Goal: Purchase product/service

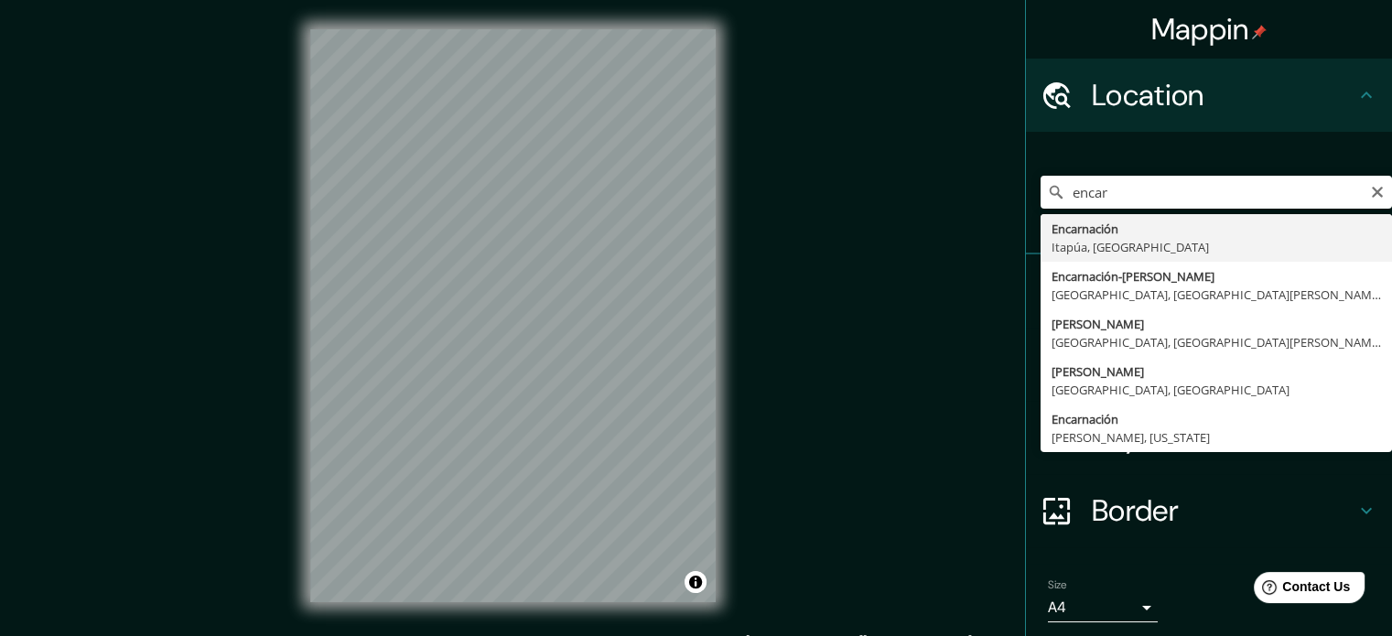
type input "Encarnación, [GEOGRAPHIC_DATA], [GEOGRAPHIC_DATA]"
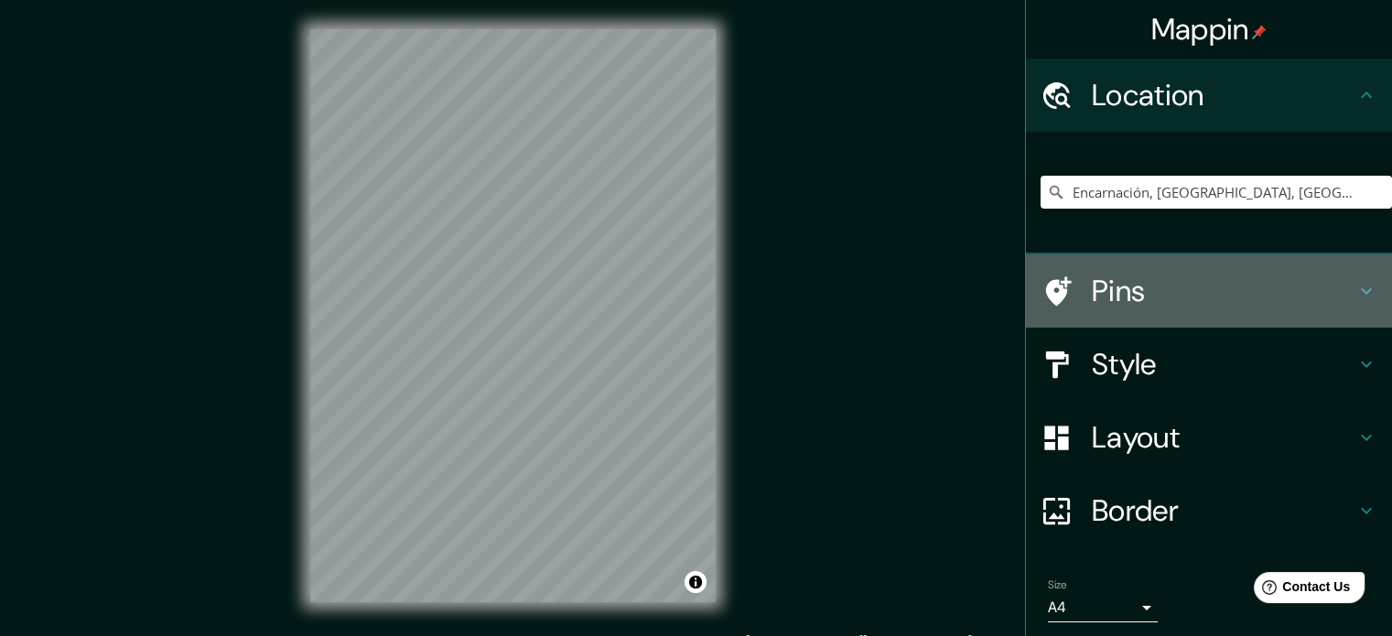
click at [1325, 285] on h4 "Pins" at bounding box center [1224, 291] width 264 height 37
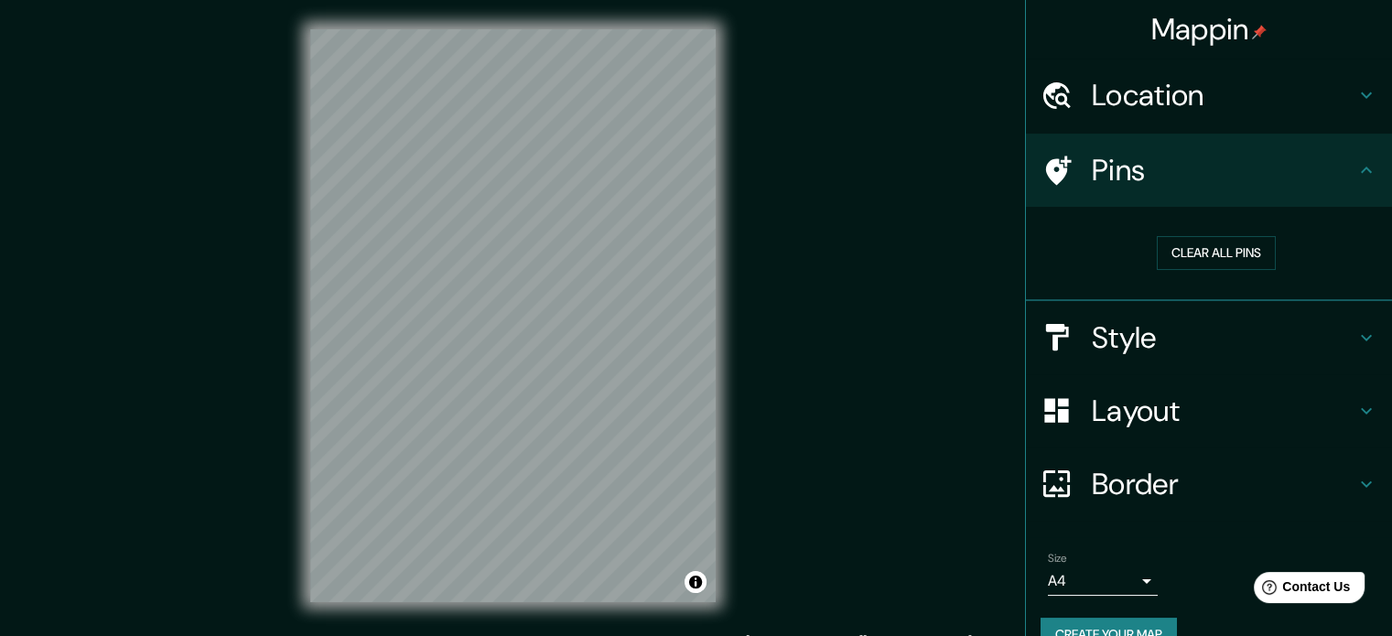
click at [1338, 183] on h4 "Pins" at bounding box center [1224, 170] width 264 height 37
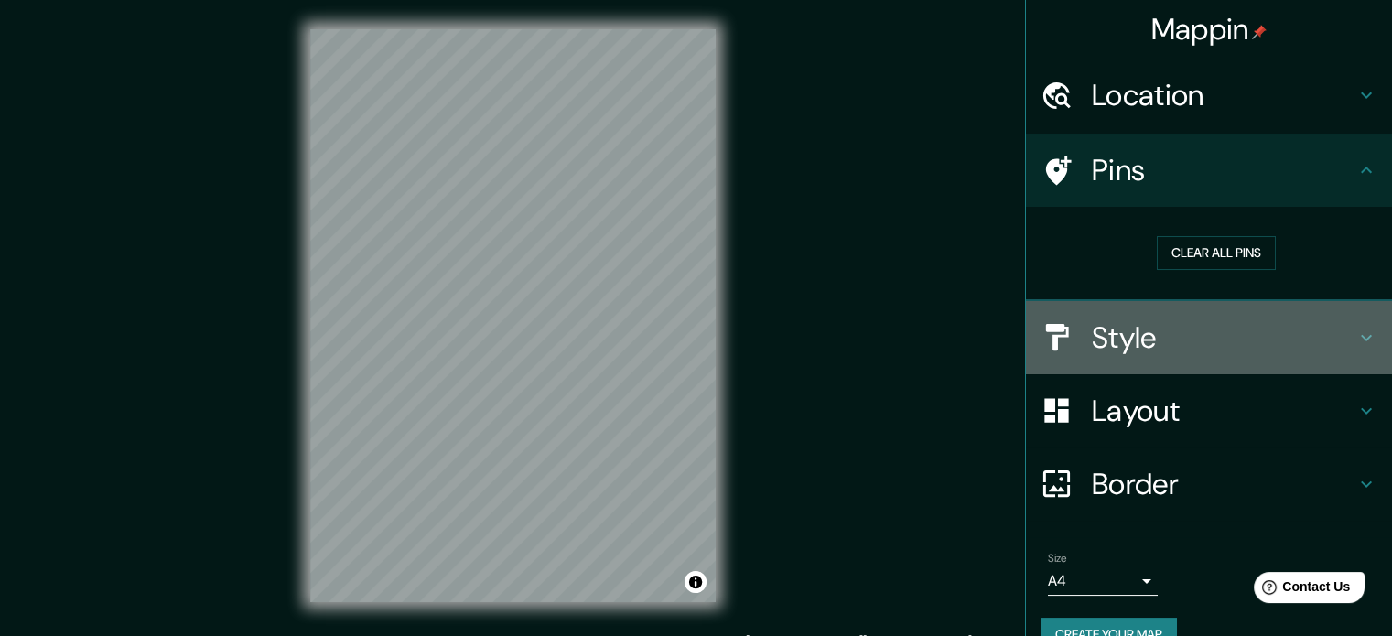
click at [1325, 340] on h4 "Style" at bounding box center [1224, 337] width 264 height 37
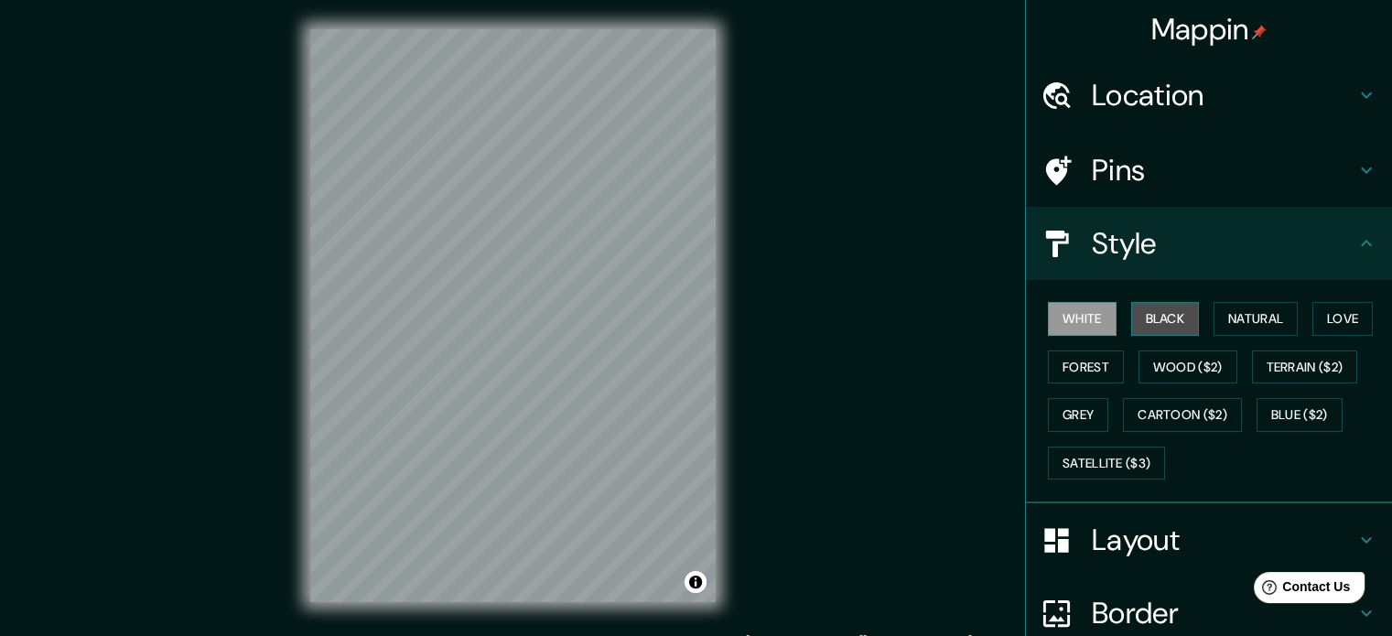
click at [1157, 326] on button "Black" at bounding box center [1165, 319] width 69 height 34
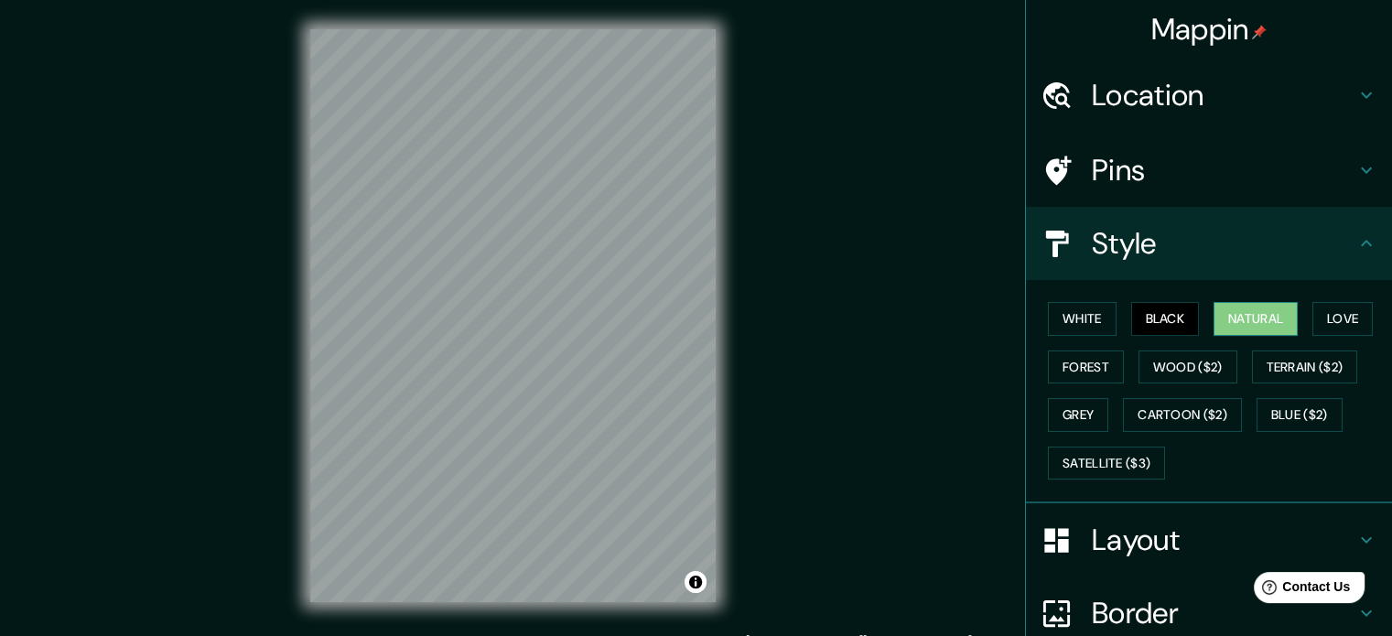
click at [1221, 322] on button "Natural" at bounding box center [1255, 319] width 84 height 34
click at [1334, 320] on button "Love" at bounding box center [1342, 319] width 60 height 34
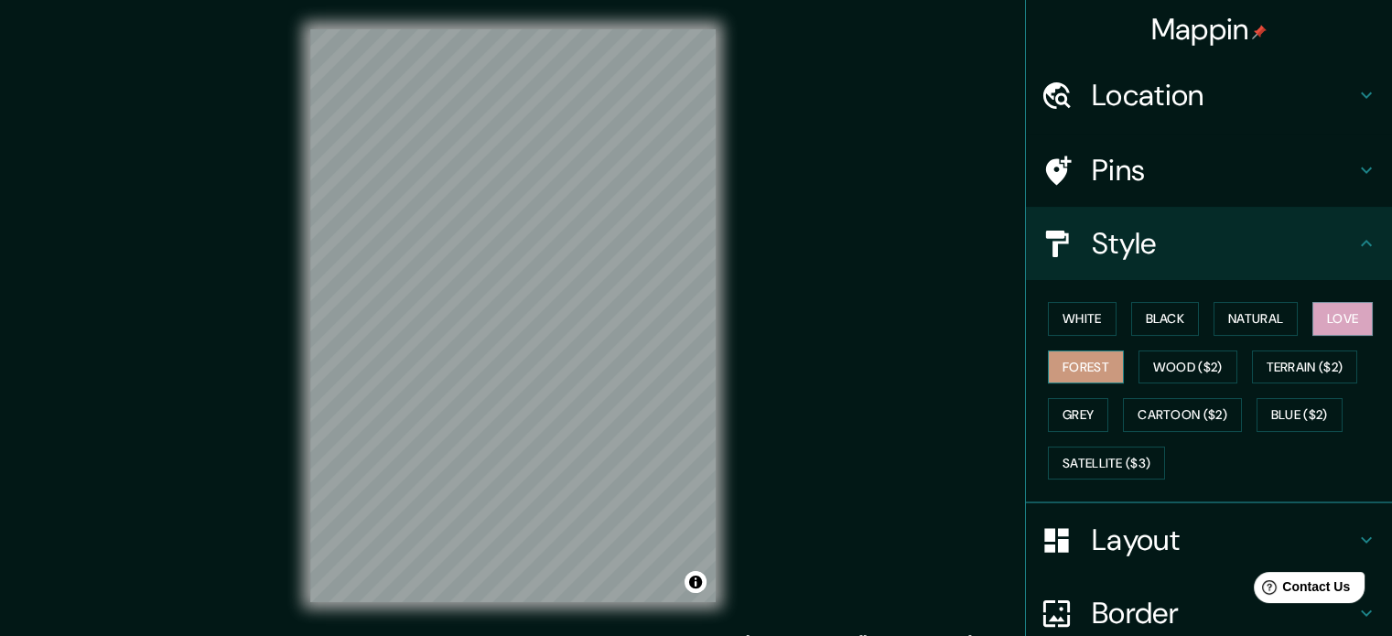
click at [1105, 361] on button "Forest" at bounding box center [1086, 367] width 76 height 34
click at [1091, 416] on button "Grey" at bounding box center [1078, 415] width 60 height 34
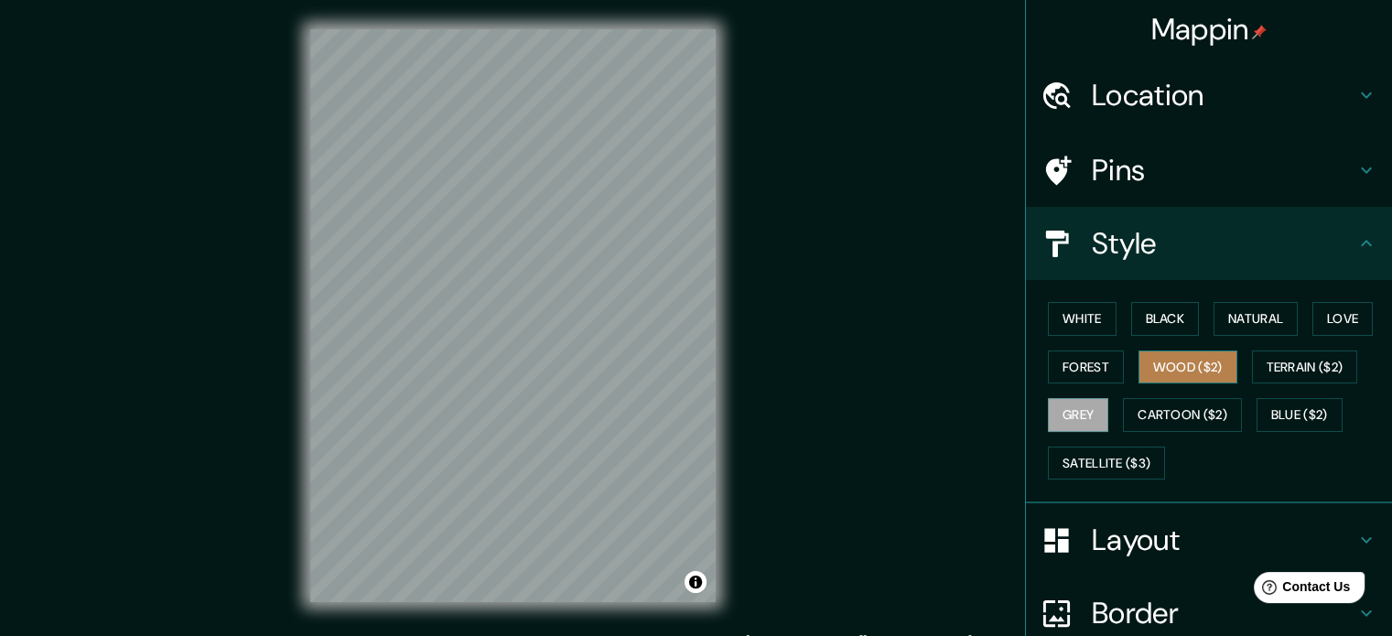
click at [1163, 373] on button "Wood ($2)" at bounding box center [1187, 367] width 99 height 34
